Goal: Book appointment/travel/reservation

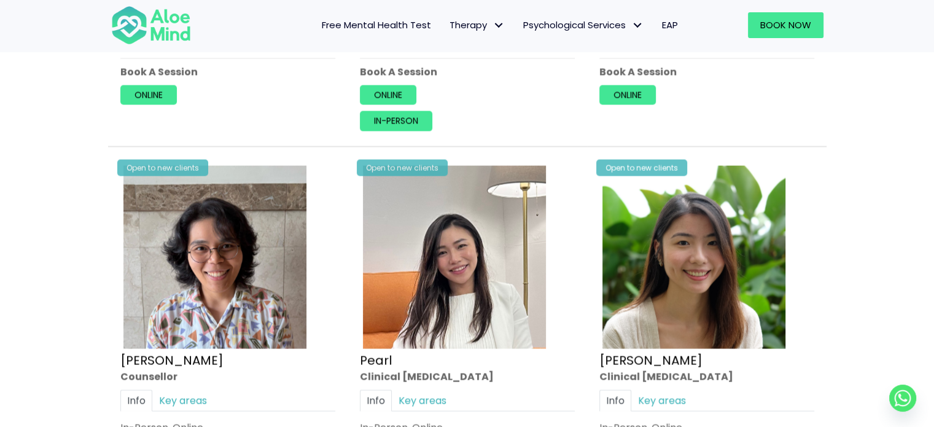
scroll to position [2418, 0]
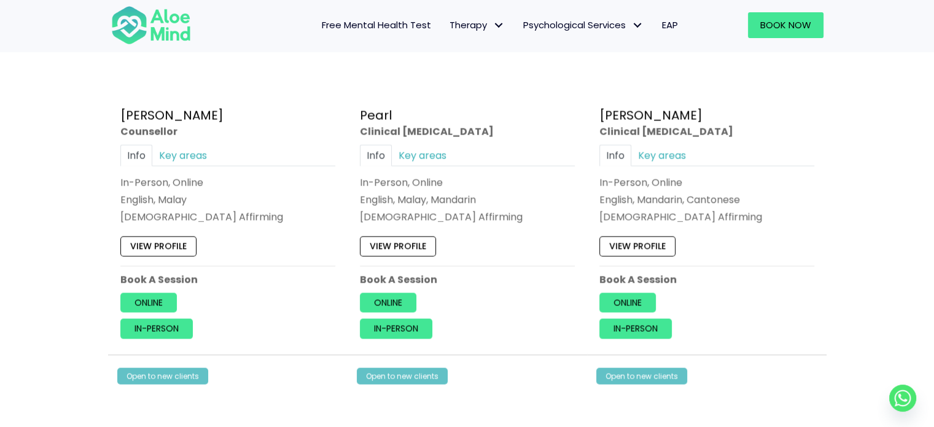
scroll to position [2579, 0]
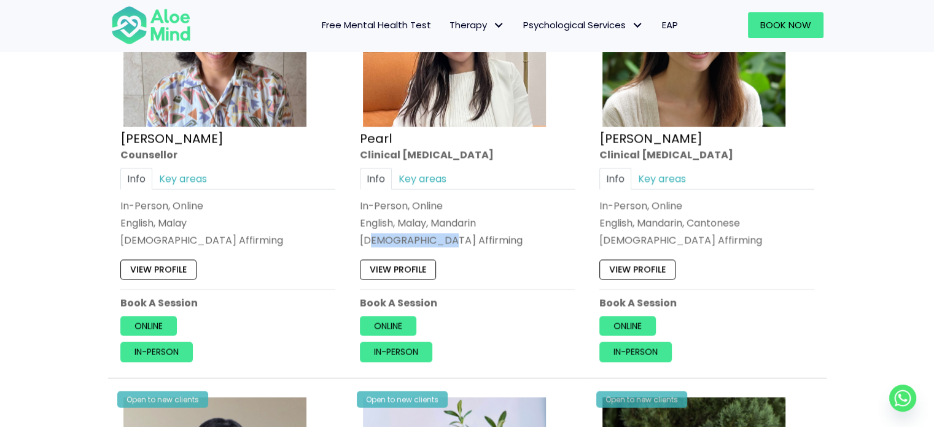
drag, startPoint x: 373, startPoint y: 230, endPoint x: 437, endPoint y: 229, distance: 63.9
click at [437, 233] on div "[DEMOGRAPHIC_DATA] Affirming" at bounding box center [467, 240] width 215 height 14
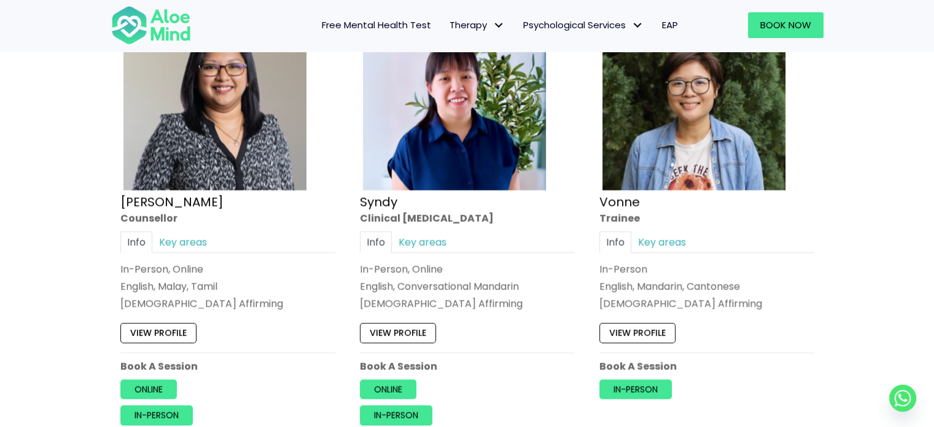
scroll to position [2947, 0]
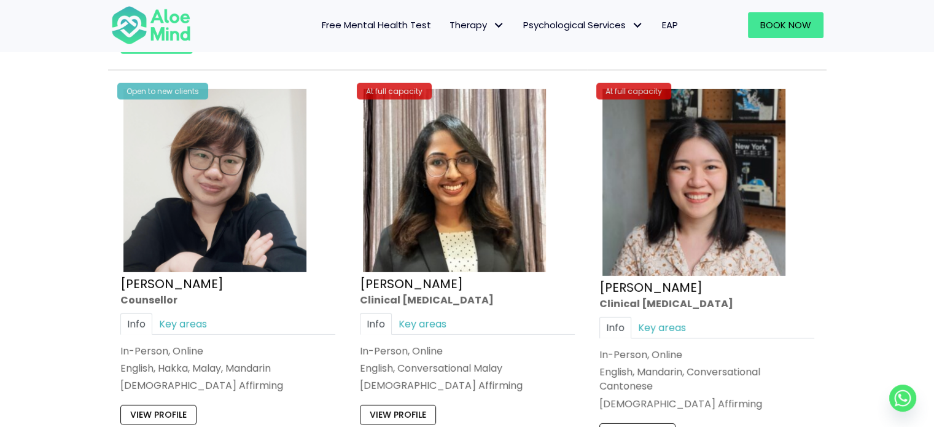
scroll to position [3807, 0]
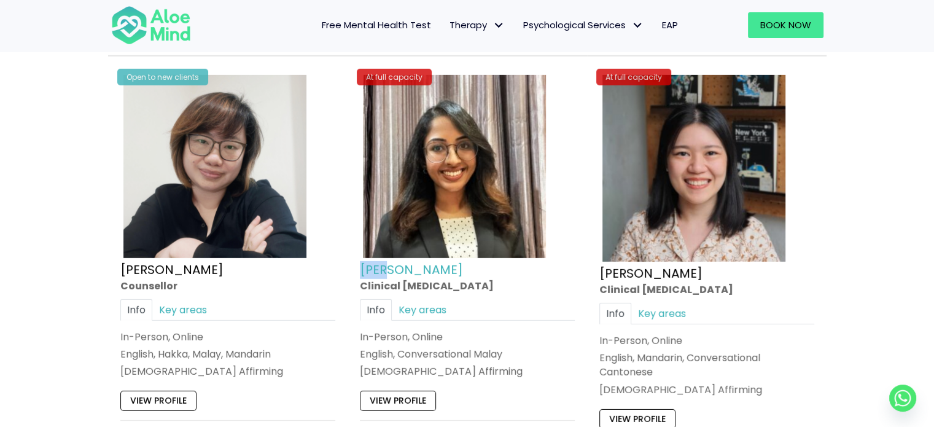
drag, startPoint x: 357, startPoint y: 264, endPoint x: 383, endPoint y: 260, distance: 26.1
click at [383, 260] on div "At full capacity Anita Clinical psychologist Info Key areas In-Person, Online E…" at bounding box center [467, 283] width 233 height 440
click at [513, 311] on div "Info Key areas" at bounding box center [467, 308] width 215 height 21
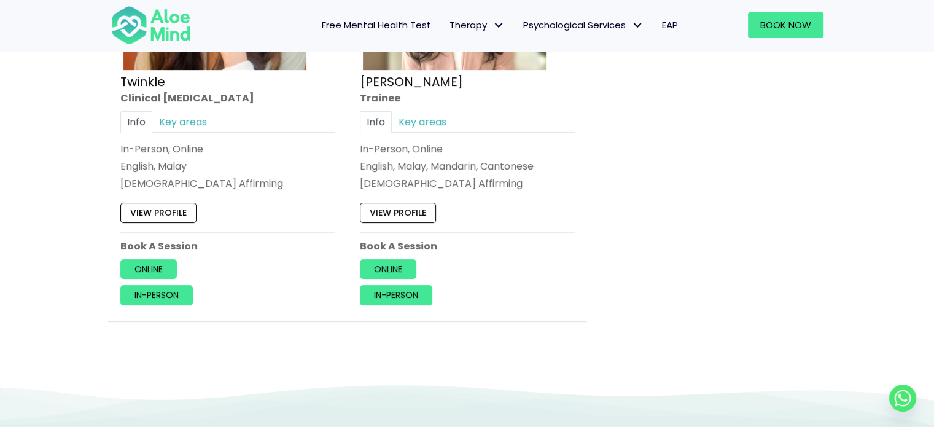
scroll to position [5215, 0]
